Goal: Information Seeking & Learning: Learn about a topic

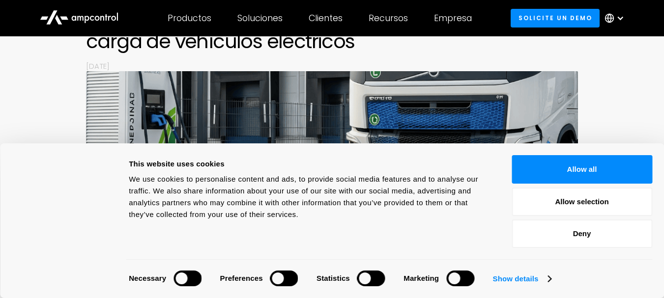
scroll to position [147, 0]
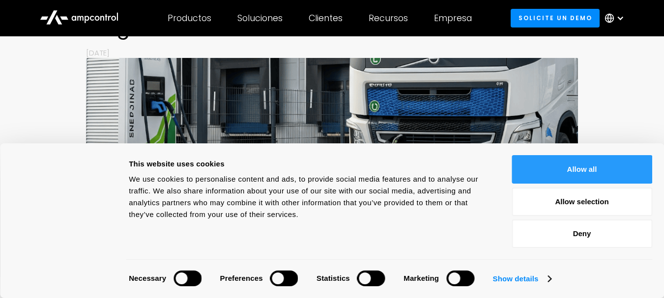
click at [562, 167] on button "Allow all" at bounding box center [581, 169] width 141 height 28
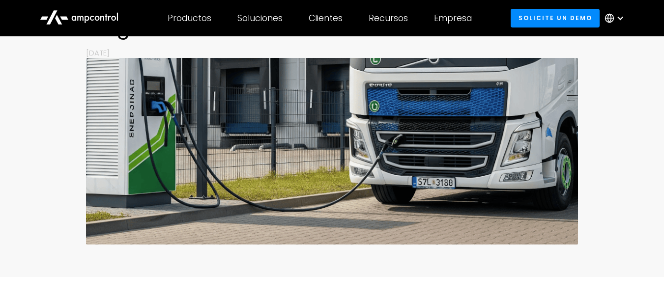
click at [562, 167] on button "Allow all" at bounding box center [581, 169] width 141 height 28
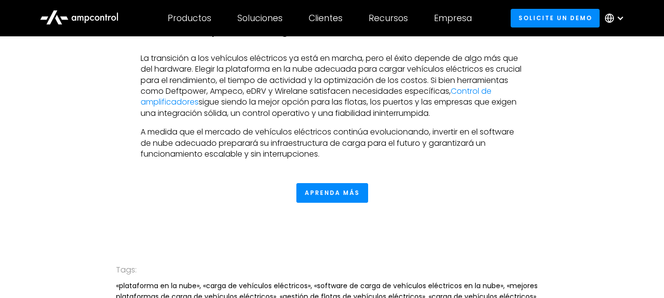
scroll to position [2211, 0]
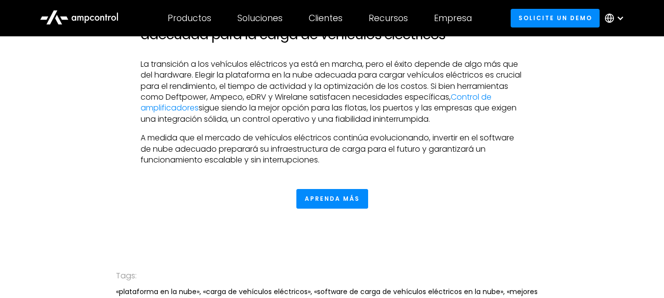
click at [621, 18] on div at bounding box center [620, 18] width 8 height 8
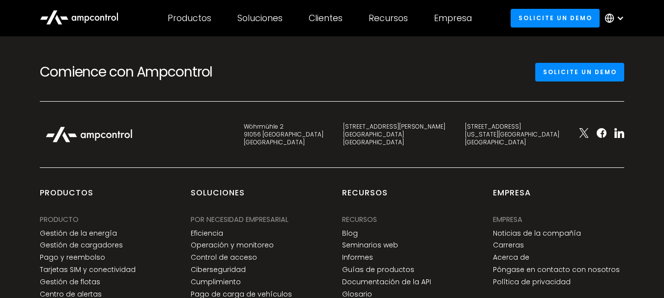
scroll to position [2850, 0]
